Goal: Task Accomplishment & Management: Manage account settings

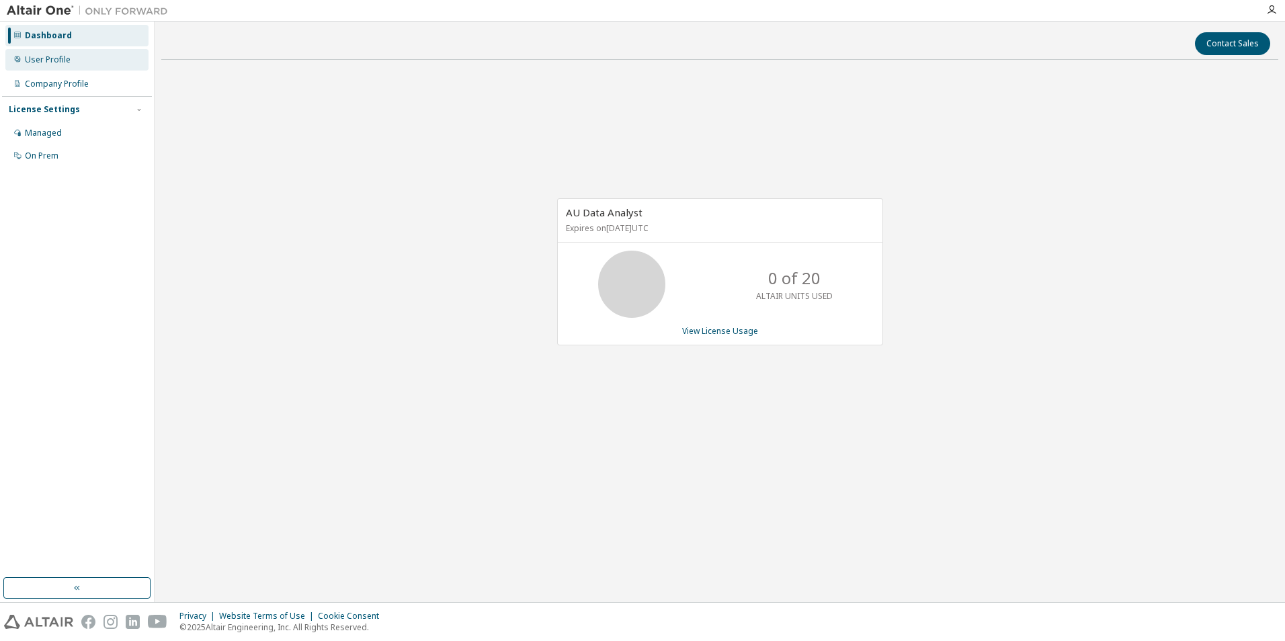
click at [34, 57] on div "User Profile" at bounding box center [48, 59] width 46 height 11
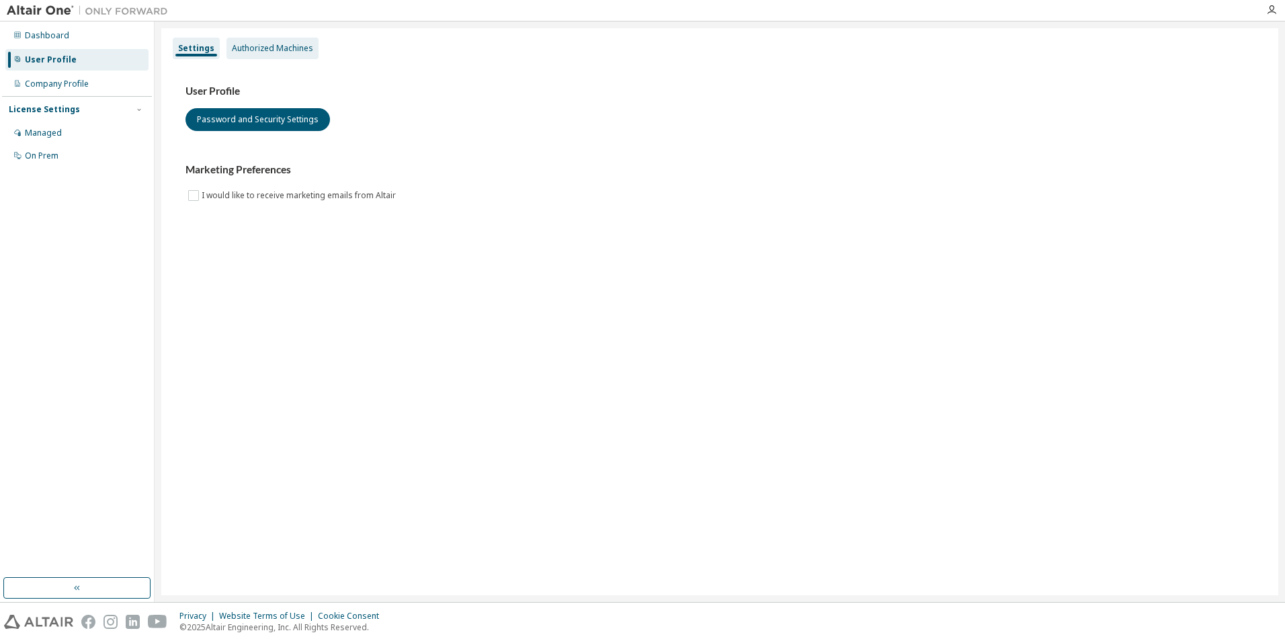
click at [268, 51] on div "Authorized Machines" at bounding box center [272, 48] width 81 height 11
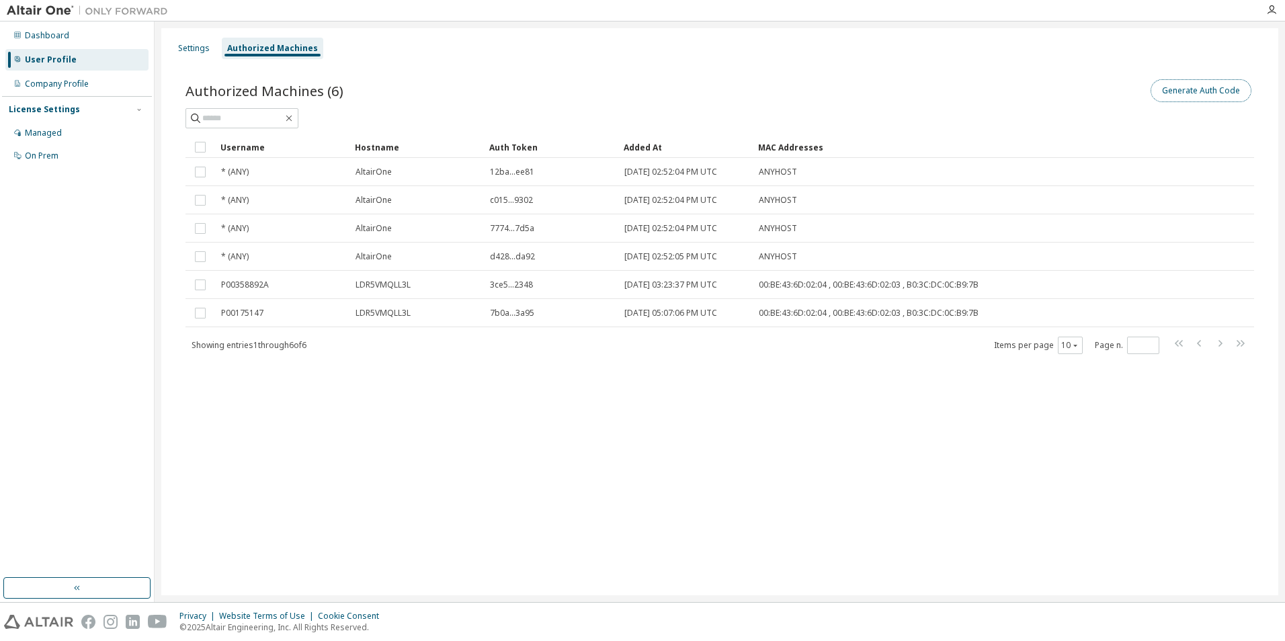
click at [1203, 92] on button "Generate Auth Code" at bounding box center [1201, 90] width 101 height 23
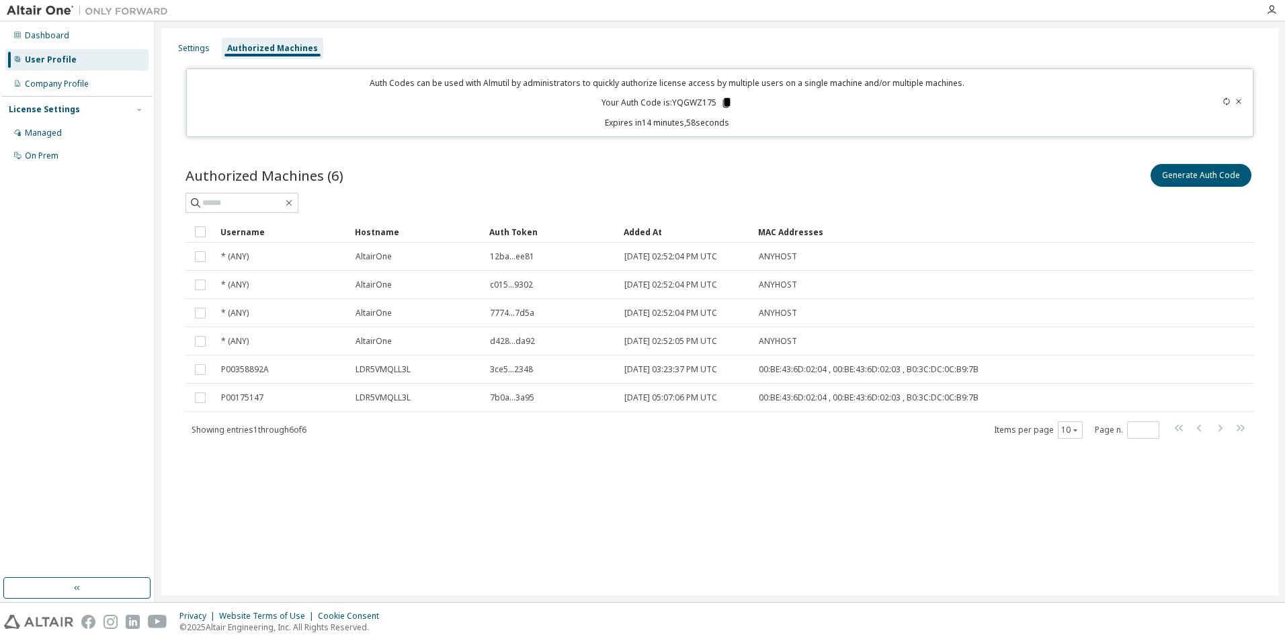
click at [726, 102] on icon at bounding box center [726, 102] width 7 height 9
